Goal: Task Accomplishment & Management: Manage account settings

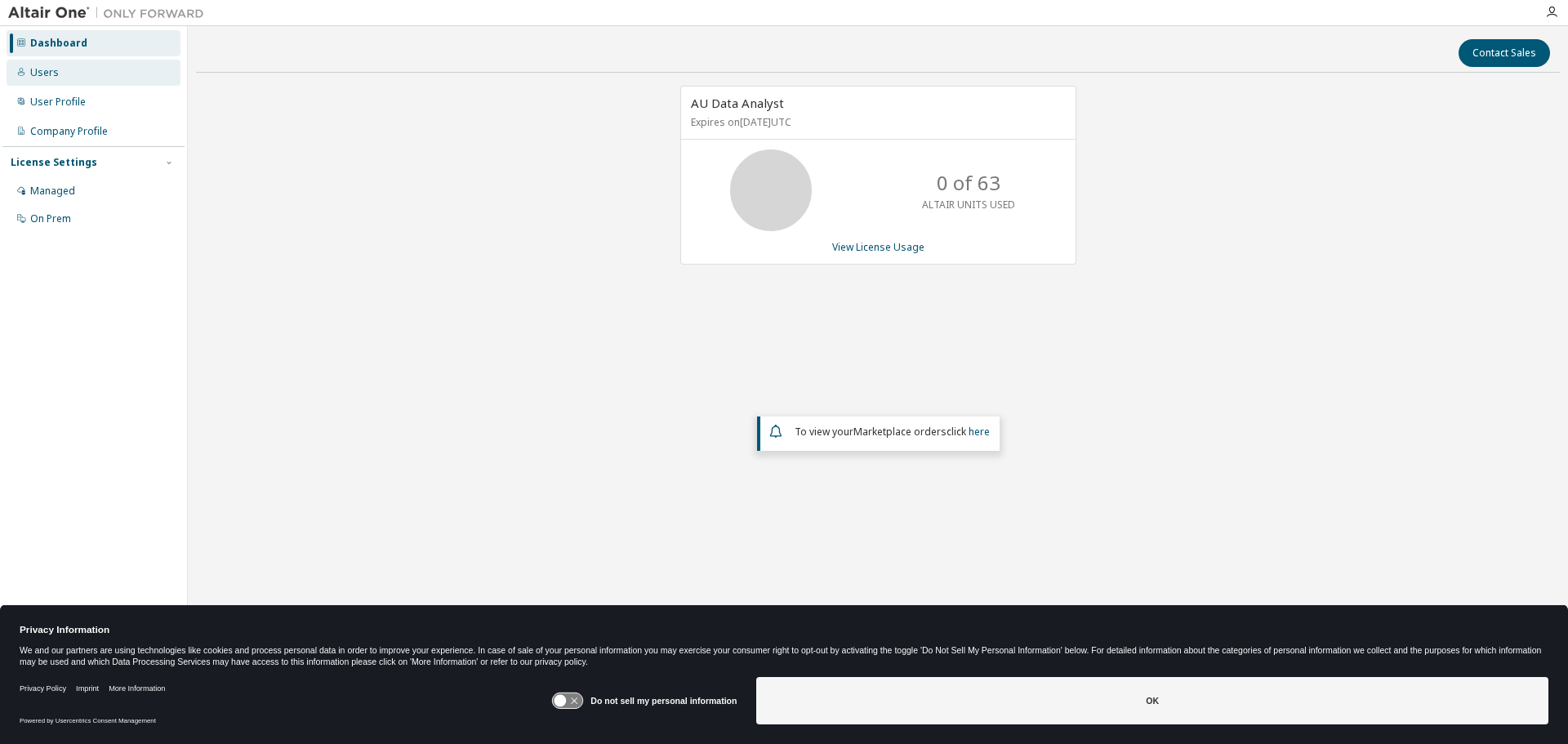
click at [39, 68] on div "Users" at bounding box center [44, 72] width 29 height 13
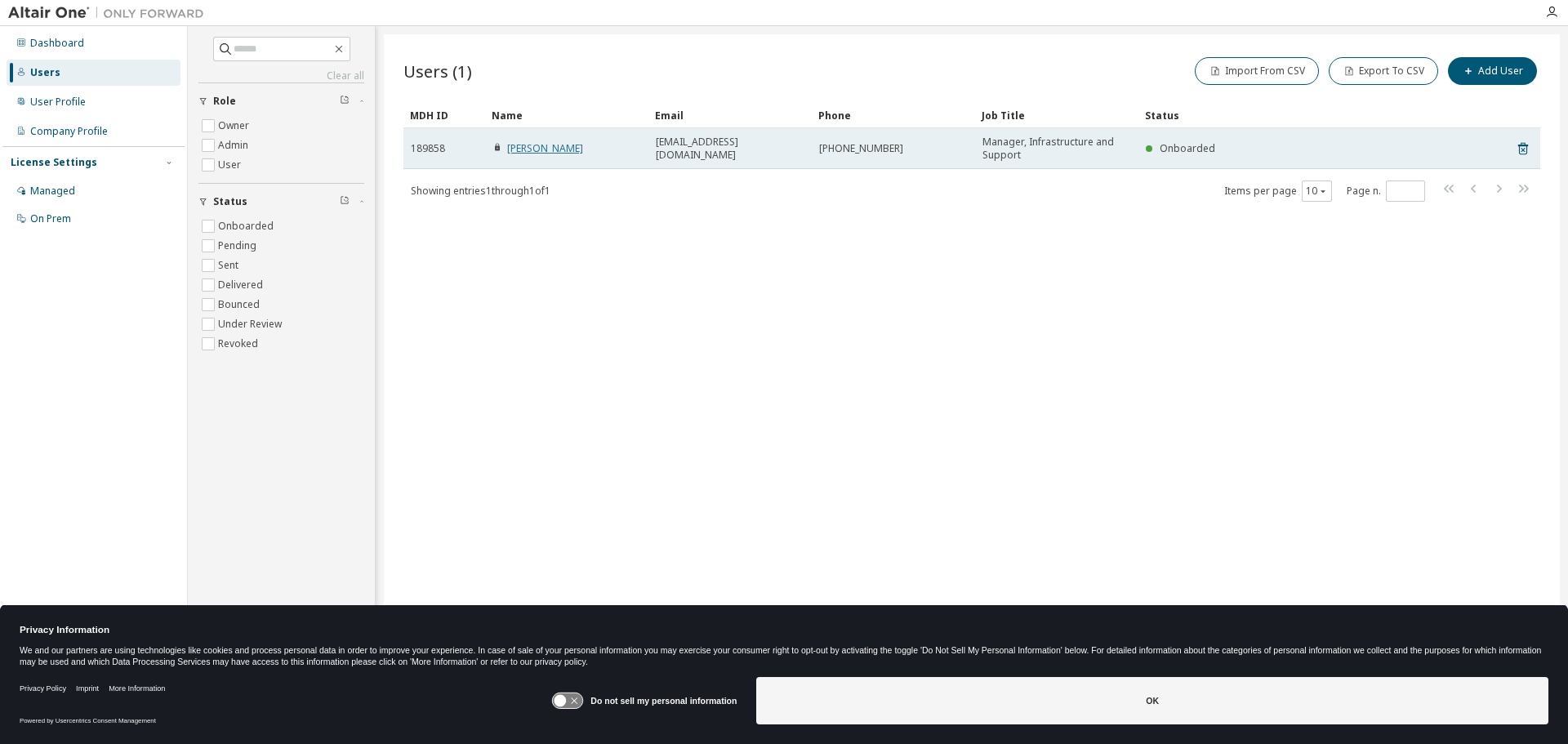
click at [553, 148] on link "[PERSON_NAME]" at bounding box center [545, 148] width 76 height 14
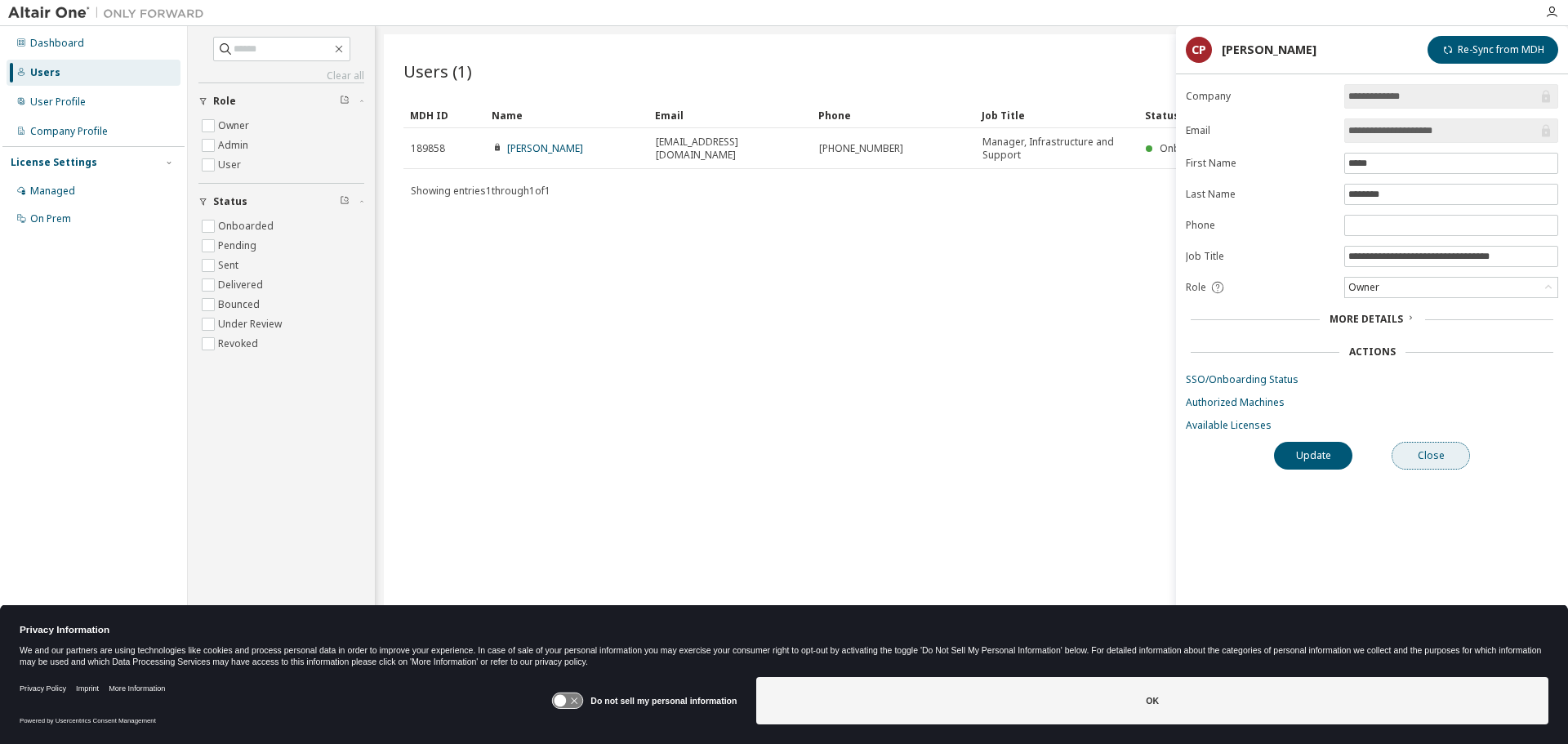
click at [1434, 459] on button "Close" at bounding box center [1430, 456] width 78 height 28
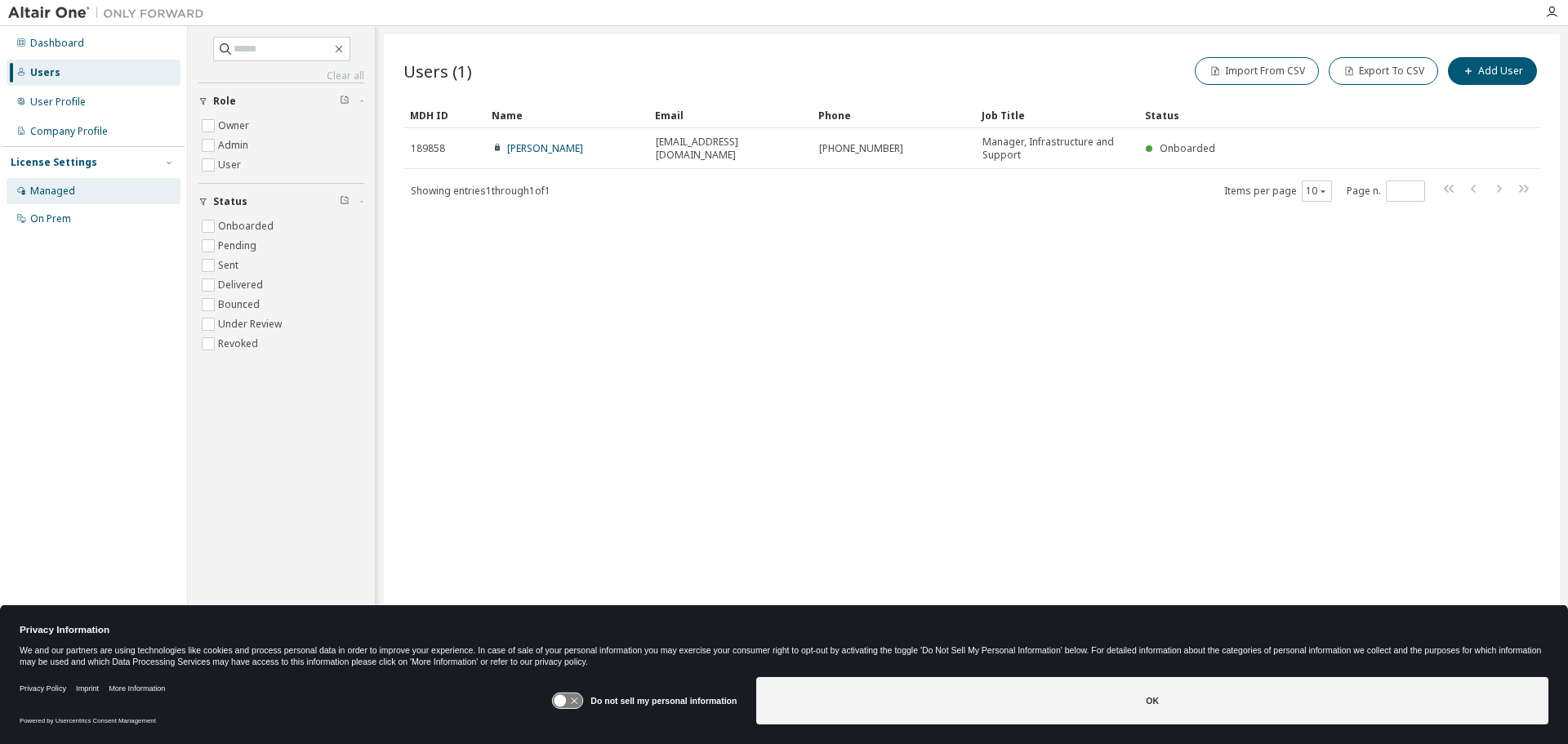
click at [38, 182] on div "Managed" at bounding box center [93, 191] width 174 height 26
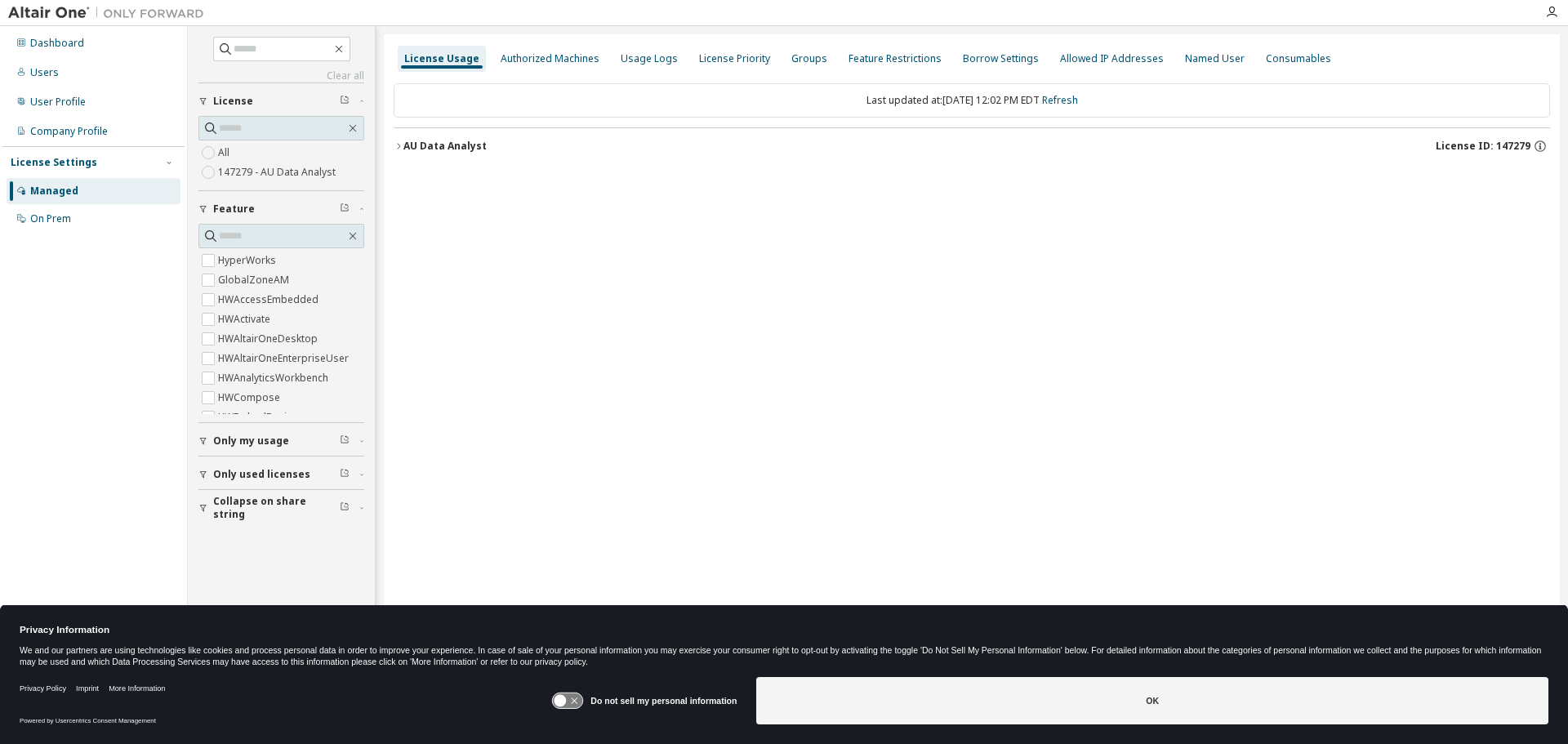
click at [234, 170] on label "147279 - AU Data Analyst" at bounding box center [278, 172] width 121 height 19
click at [553, 56] on div "Authorized Machines" at bounding box center [550, 58] width 98 height 13
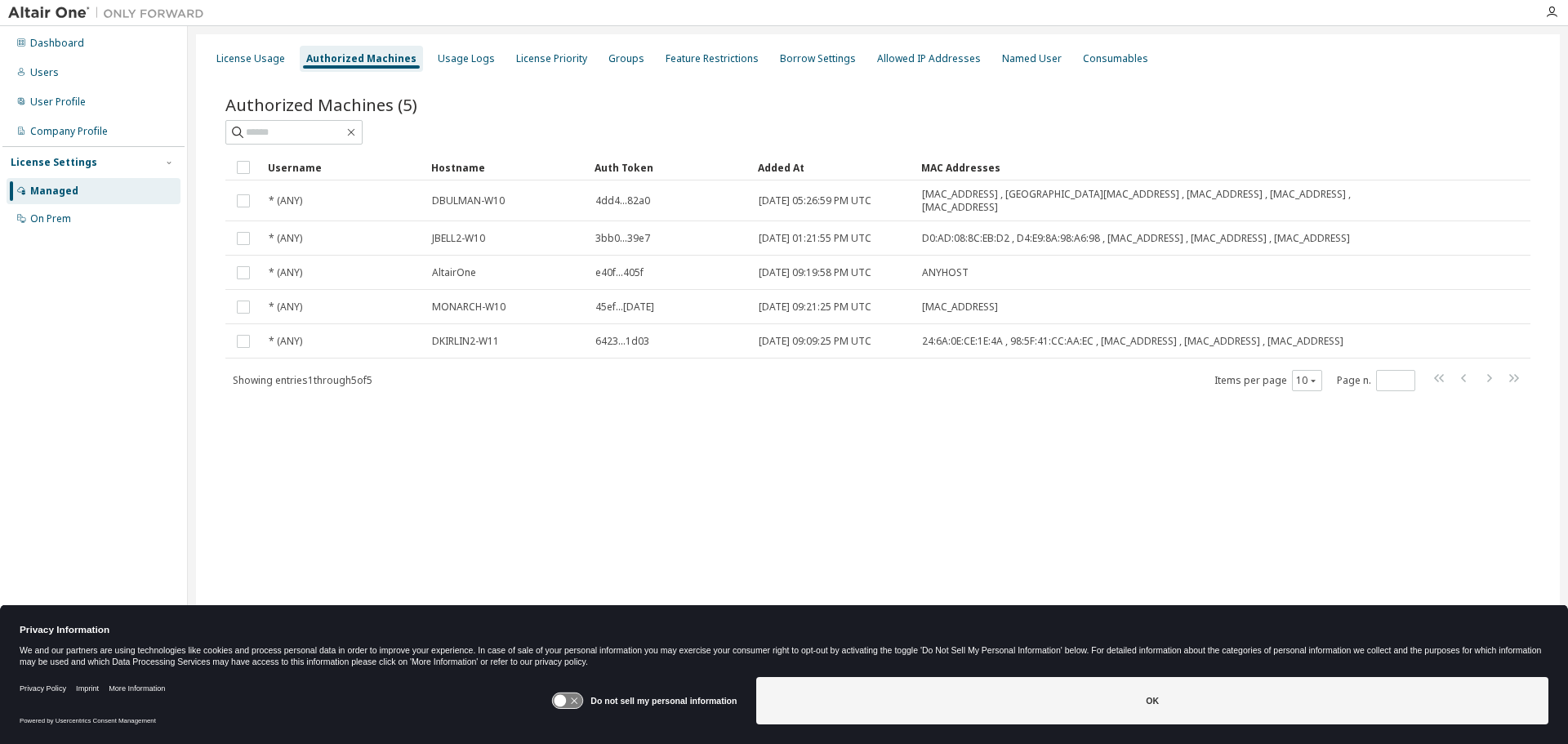
click at [575, 704] on icon at bounding box center [567, 701] width 30 height 16
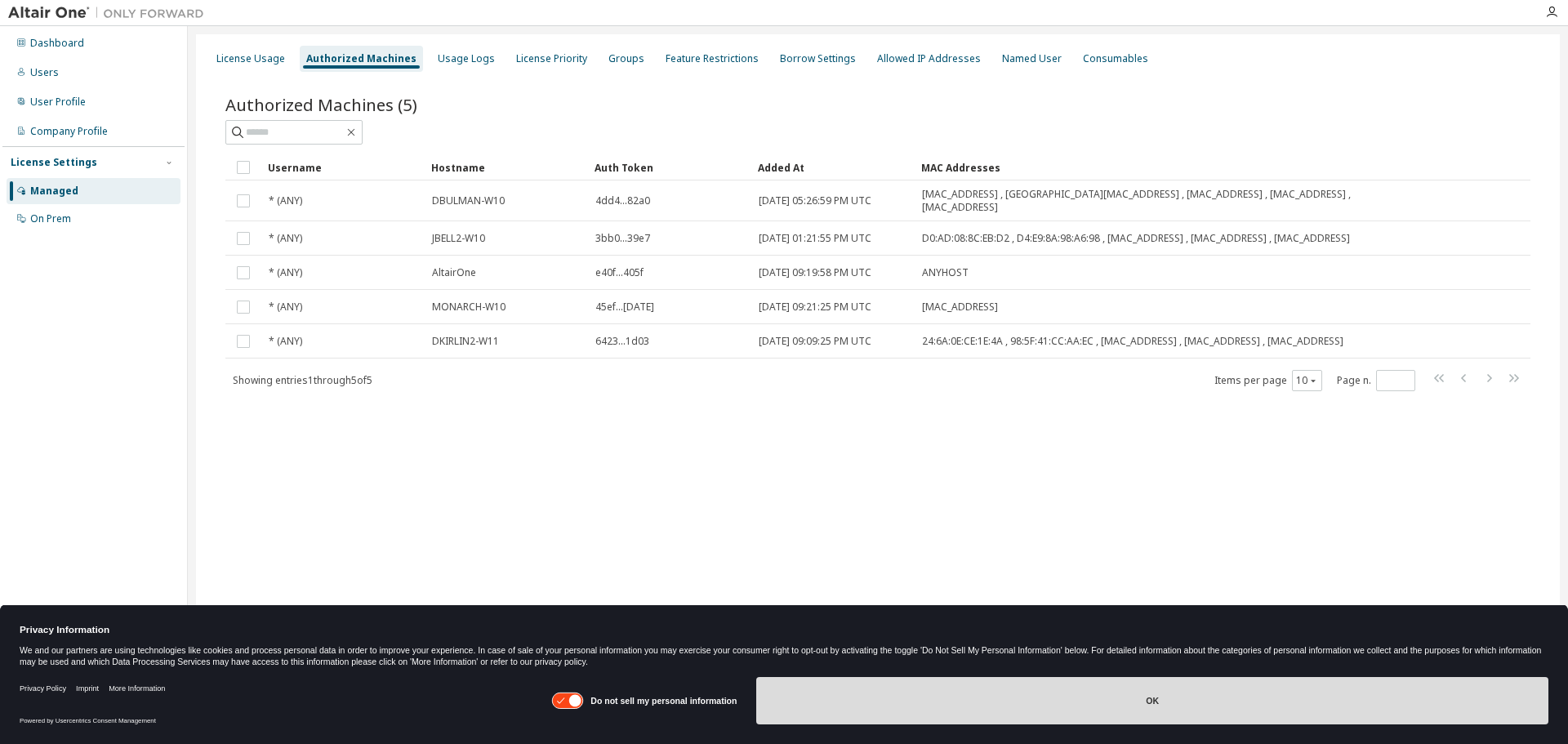
click at [917, 711] on button "OK" at bounding box center [1153, 701] width 792 height 47
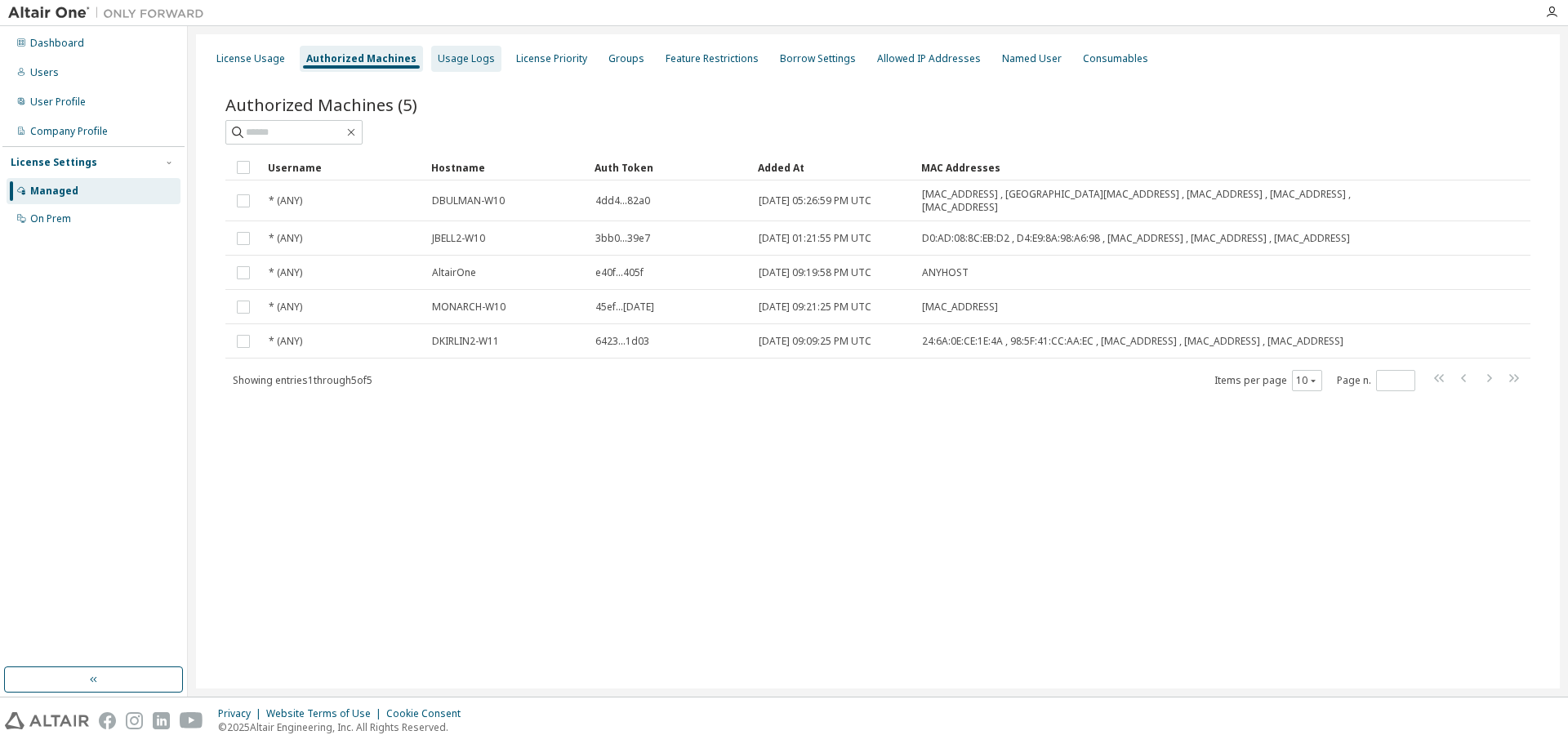
click at [445, 62] on div "Usage Logs" at bounding box center [466, 58] width 57 height 13
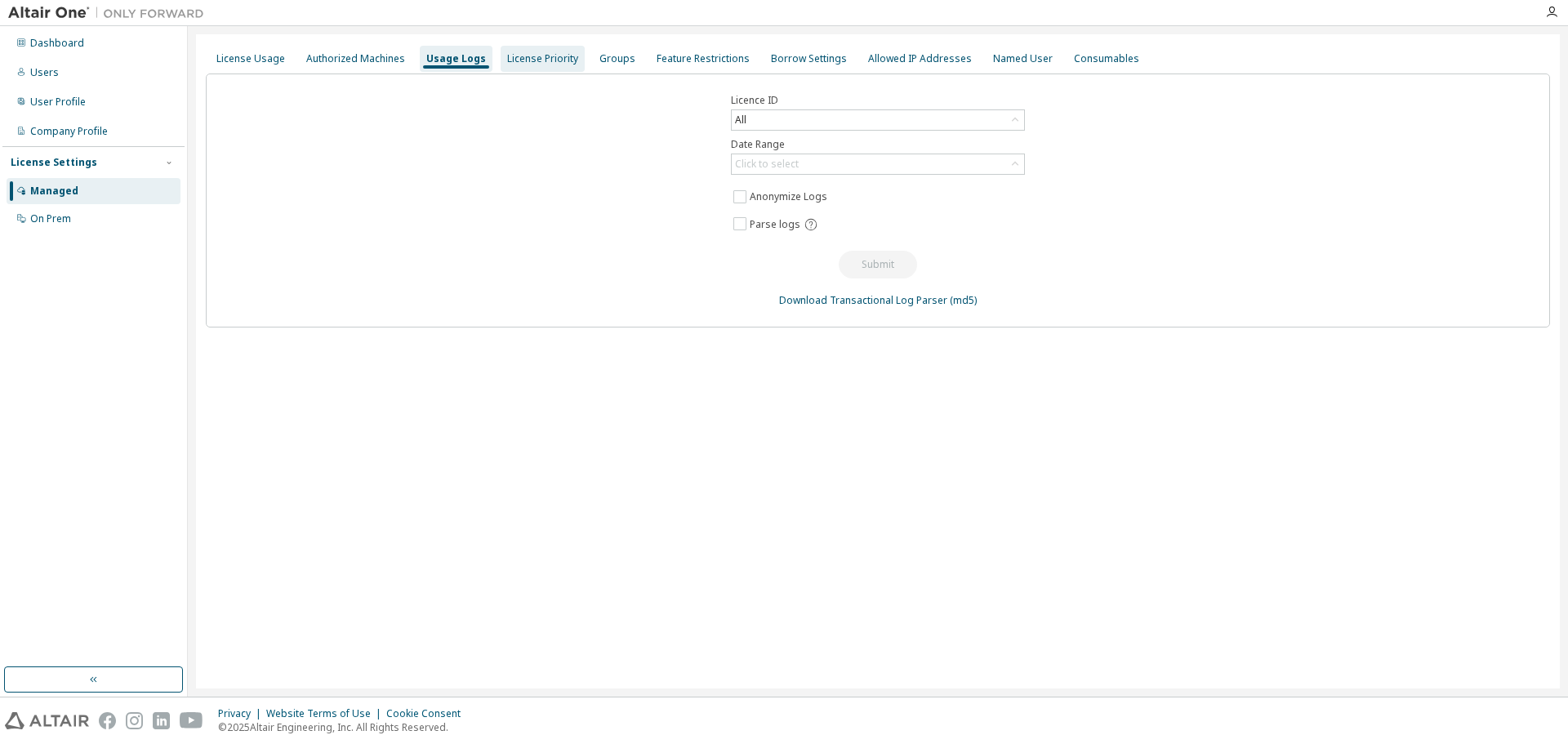
click at [543, 65] on div "License Priority" at bounding box center [543, 59] width 84 height 26
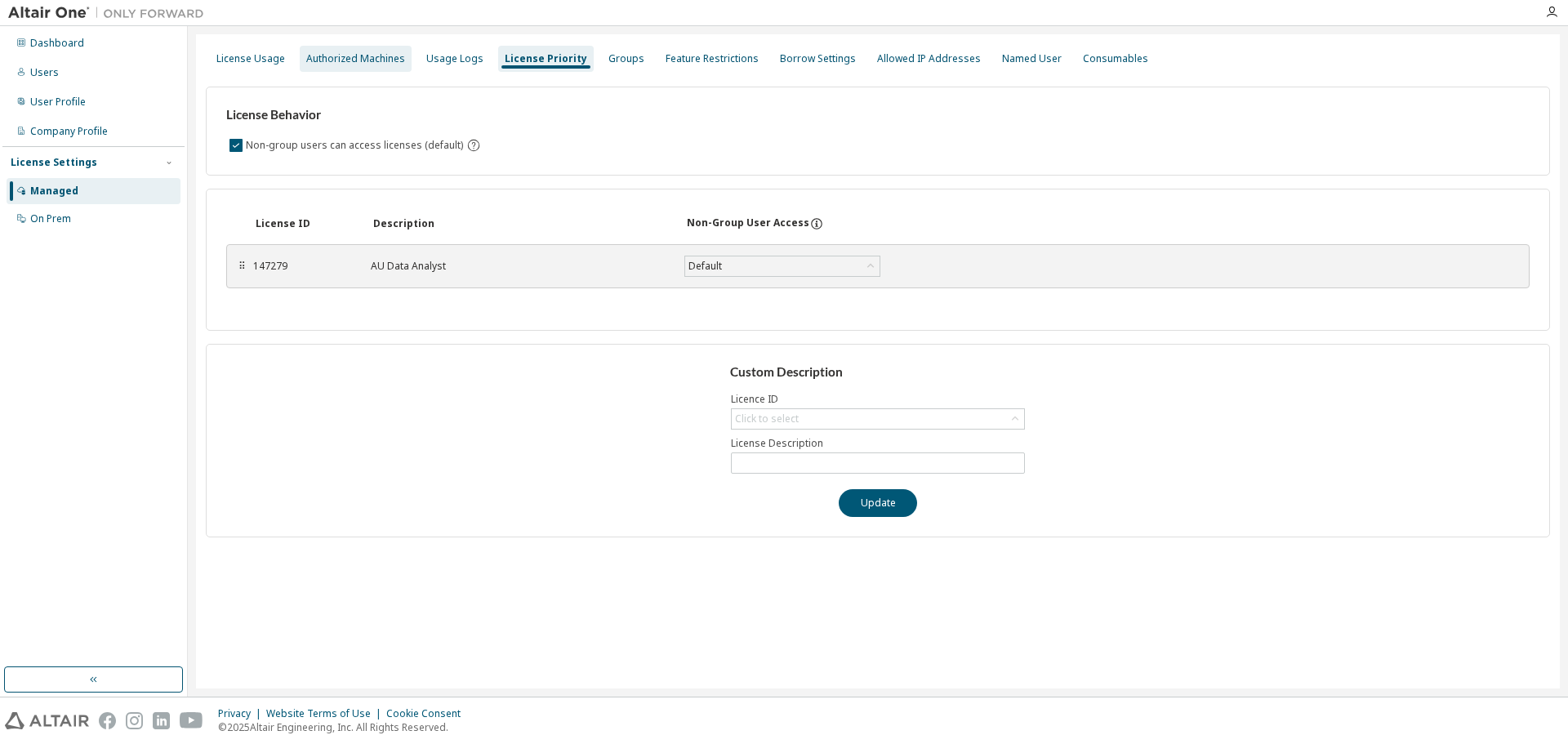
click at [354, 52] on div "Authorized Machines" at bounding box center [356, 58] width 98 height 13
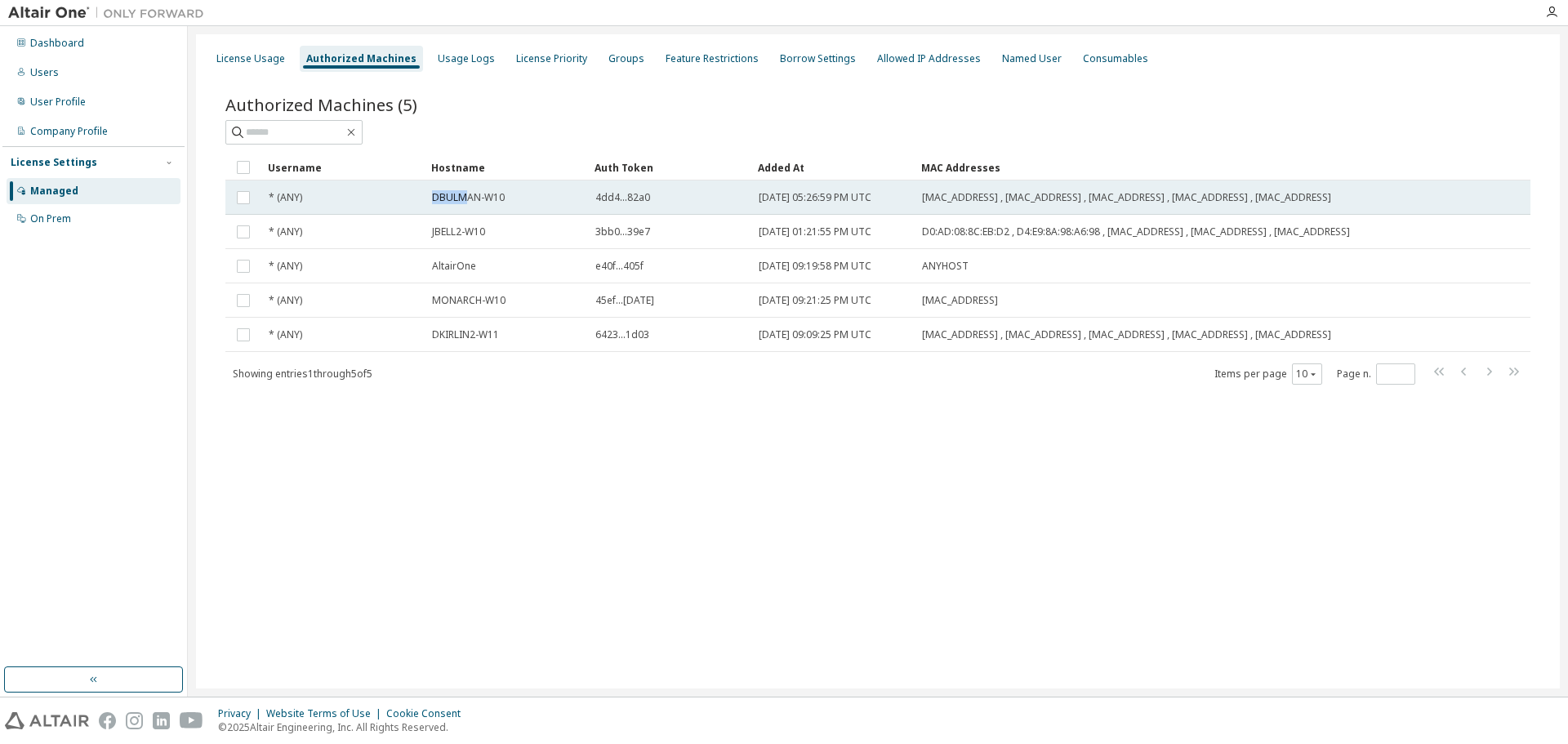
drag, startPoint x: 429, startPoint y: 197, endPoint x: 478, endPoint y: 196, distance: 49.0
click at [478, 196] on td "DBULMAN-W10" at bounding box center [506, 197] width 163 height 34
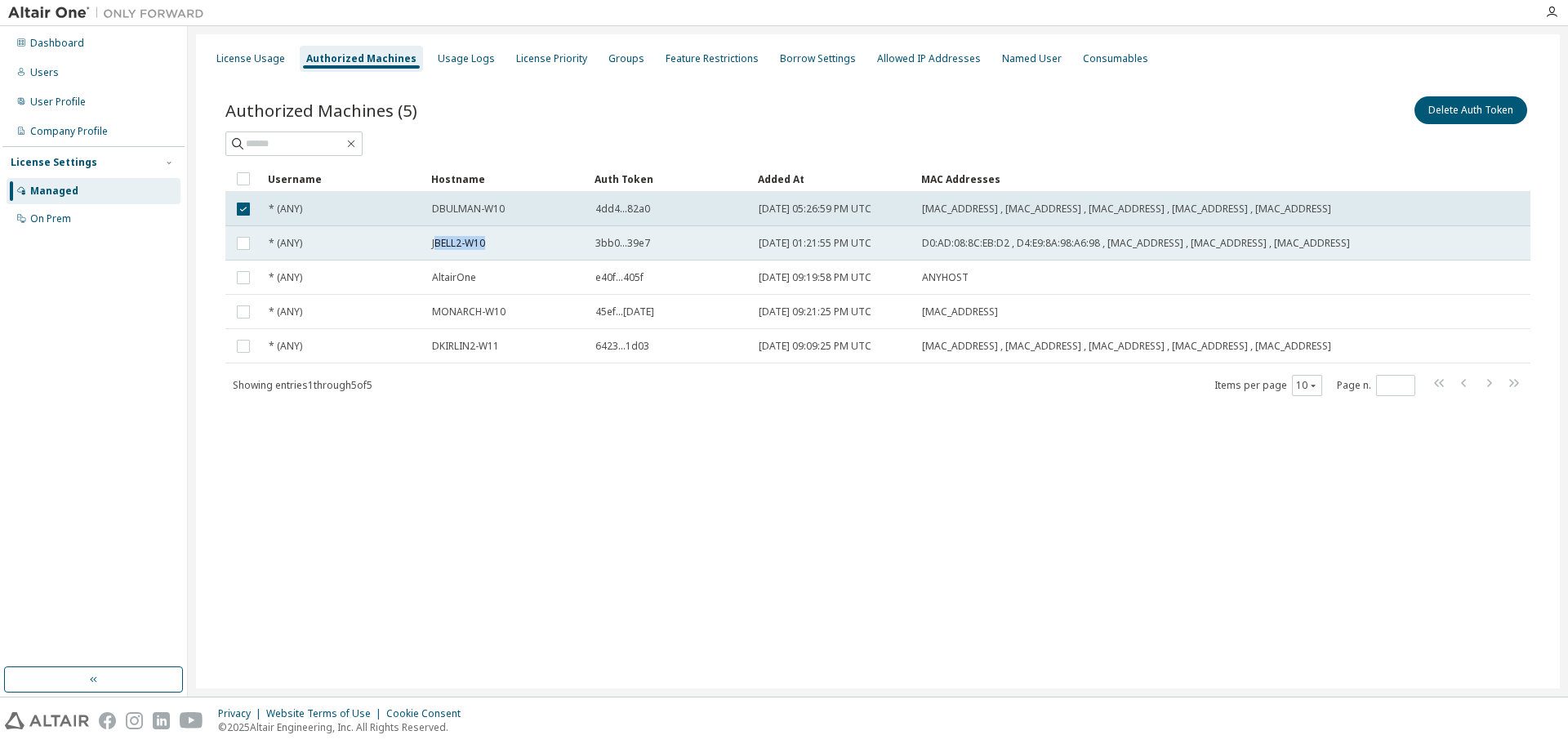
drag, startPoint x: 484, startPoint y: 252, endPoint x: 436, endPoint y: 258, distance: 48.4
click at [436, 249] on span "JBELL2-W10" at bounding box center [459, 243] width 53 height 13
click at [474, 211] on span "DBULMAN-W10" at bounding box center [468, 209] width 73 height 13
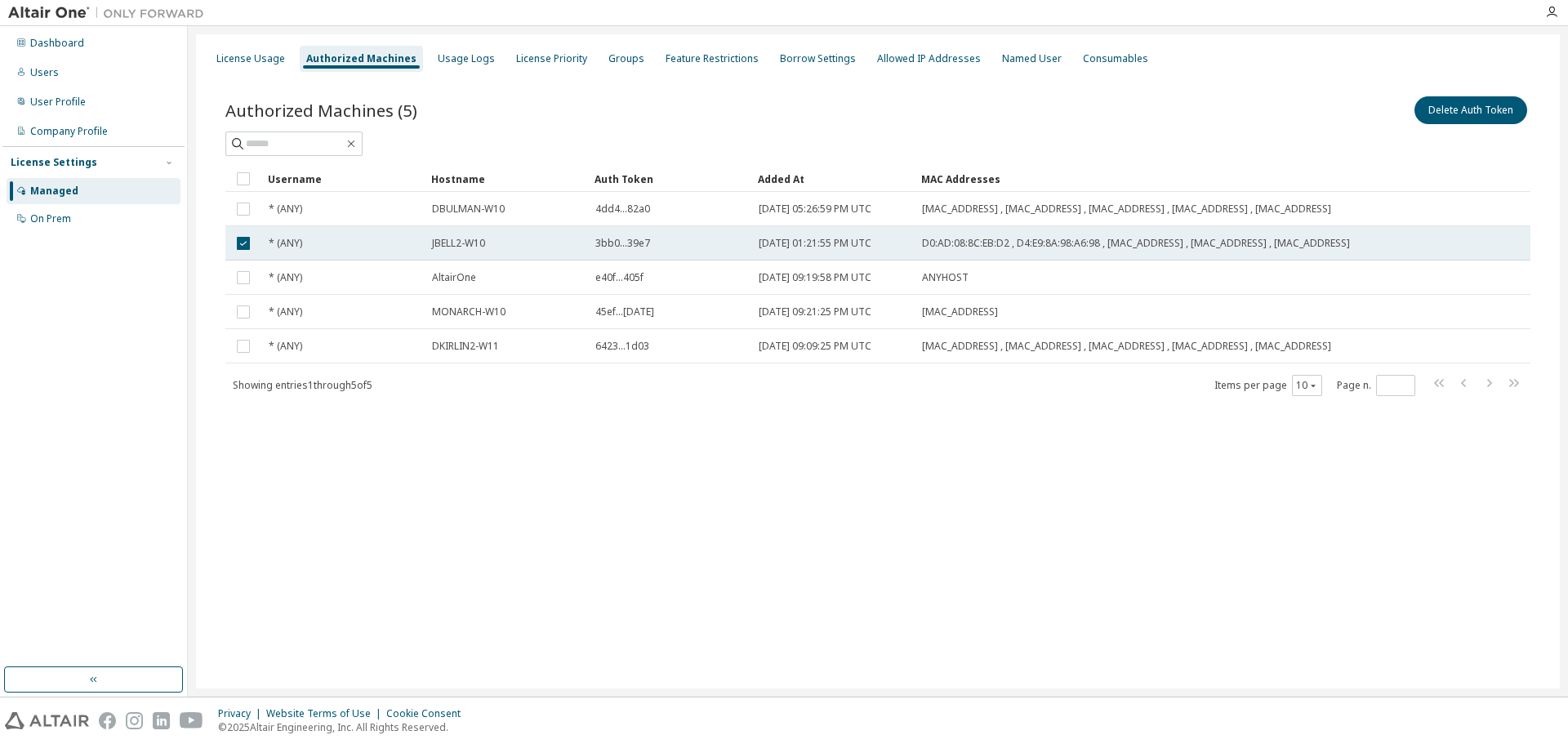
click at [322, 249] on div "* (ANY)" at bounding box center [343, 243] width 148 height 13
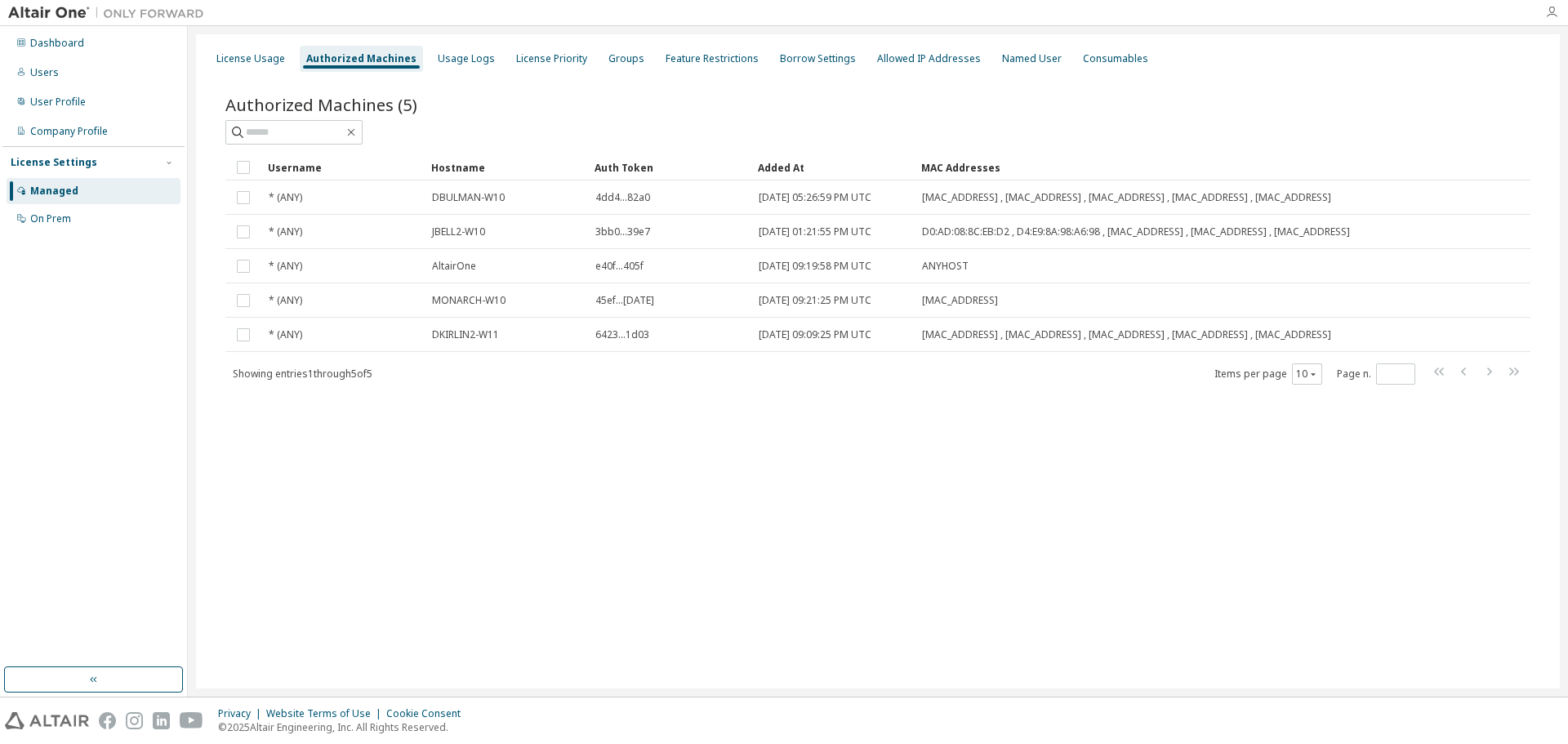
click at [1549, 11] on icon "button" at bounding box center [1551, 12] width 13 height 13
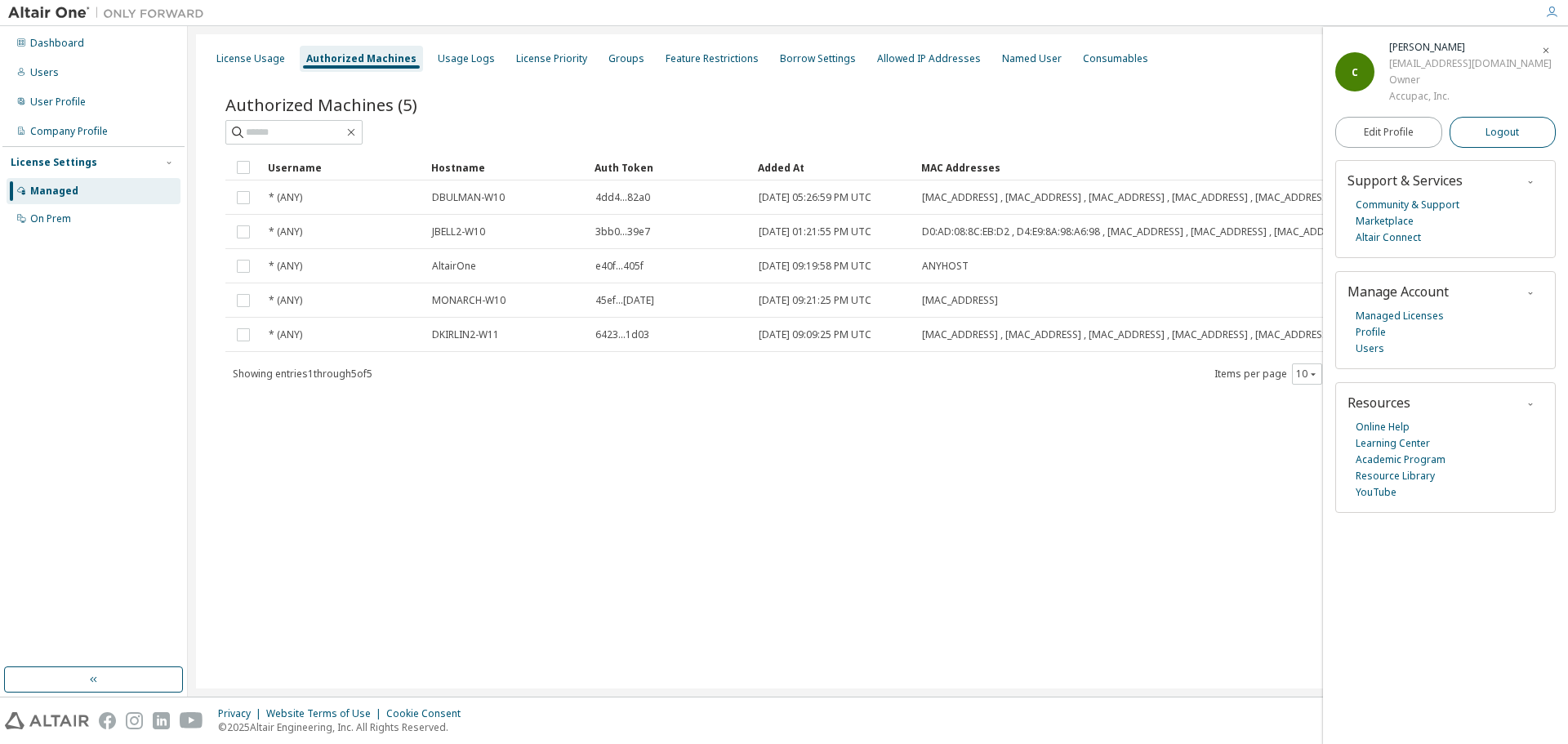
click at [1508, 133] on span "Logout" at bounding box center [1502, 132] width 33 height 17
